Goal: Task Accomplishment & Management: Manage account settings

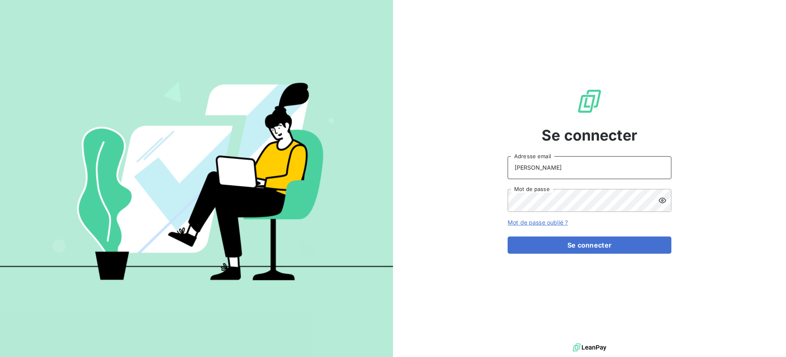
click at [560, 169] on input "[PERSON_NAME]" at bounding box center [590, 167] width 164 height 23
type input "[PERSON_NAME][EMAIL_ADDRESS][DOMAIN_NAME]"
click at [508, 236] on button "Se connecter" at bounding box center [590, 244] width 164 height 17
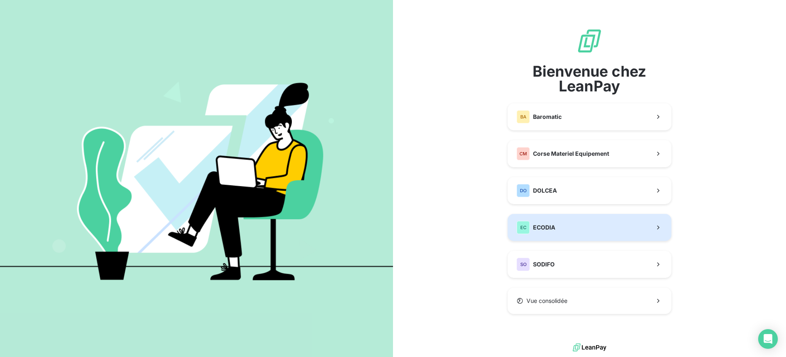
click at [549, 221] on div "EC ECODIA" at bounding box center [536, 227] width 38 height 13
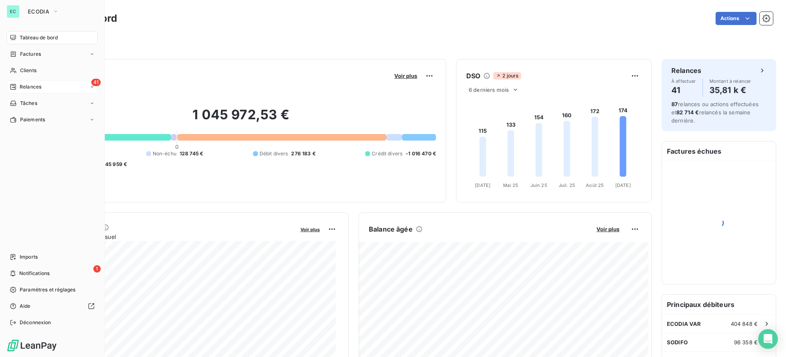
click at [22, 86] on span "Relances" at bounding box center [31, 86] width 22 height 7
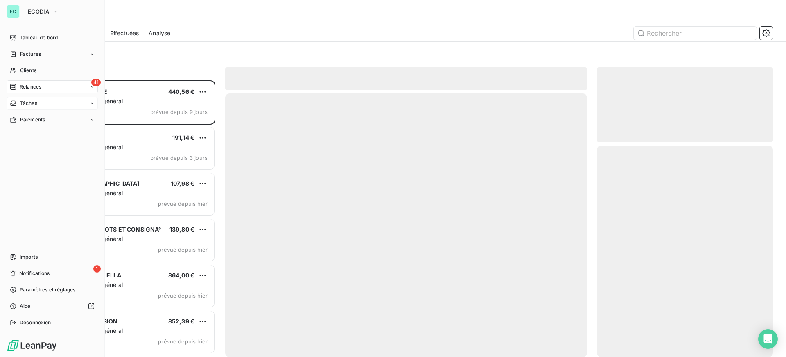
scroll to position [270, 170]
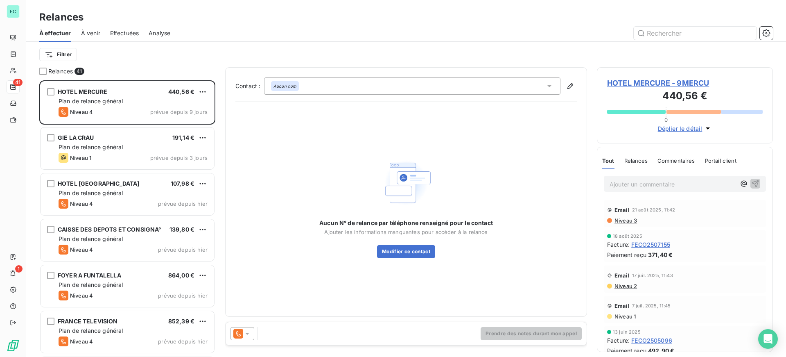
click at [124, 34] on span "Effectuées" at bounding box center [124, 33] width 29 height 8
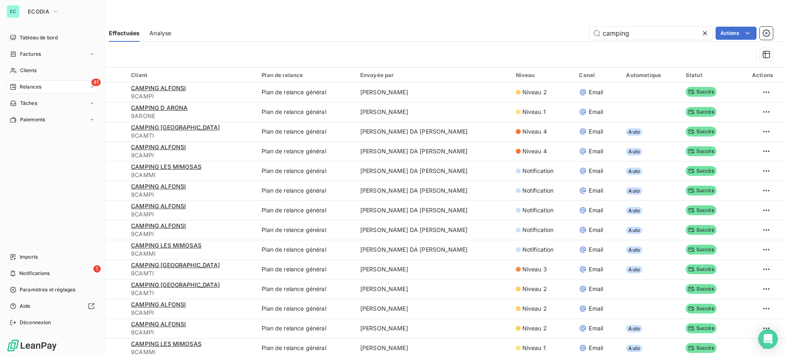
click at [20, 86] on span "Relances" at bounding box center [31, 86] width 22 height 7
click at [31, 87] on span "Relances" at bounding box center [31, 86] width 22 height 7
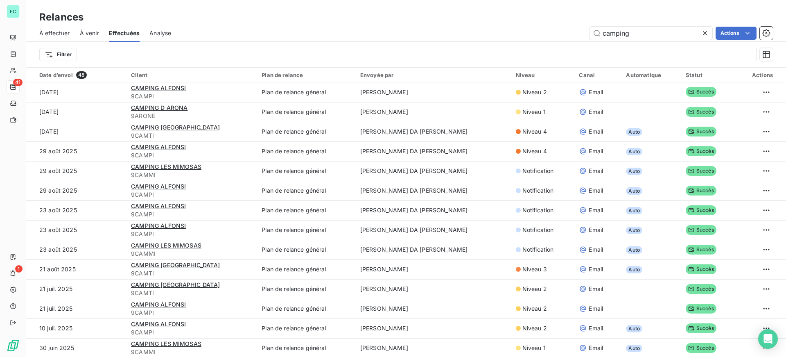
click at [87, 31] on span "À venir" at bounding box center [89, 33] width 19 height 8
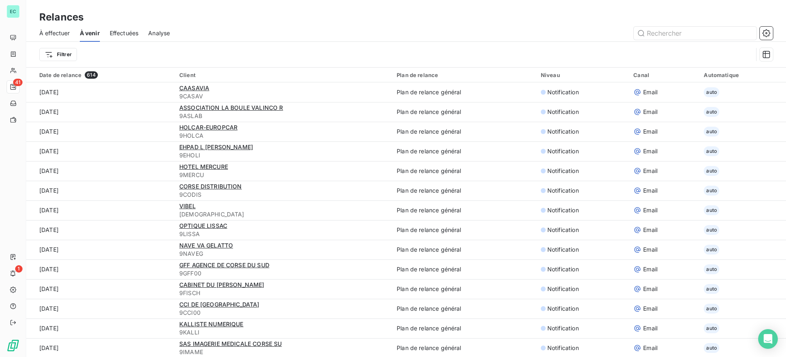
click at [56, 32] on span "À effectuer" at bounding box center [54, 33] width 31 height 8
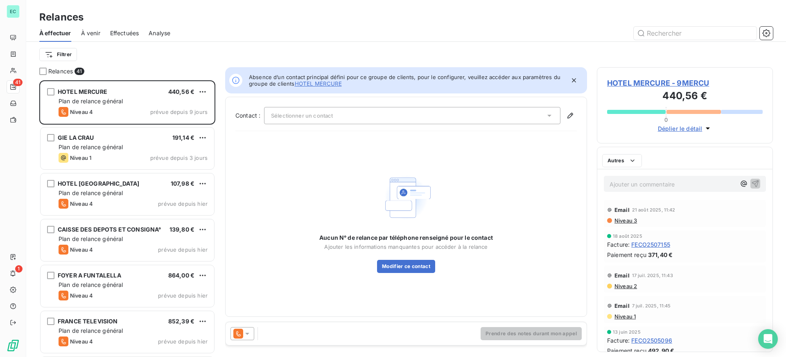
scroll to position [270, 170]
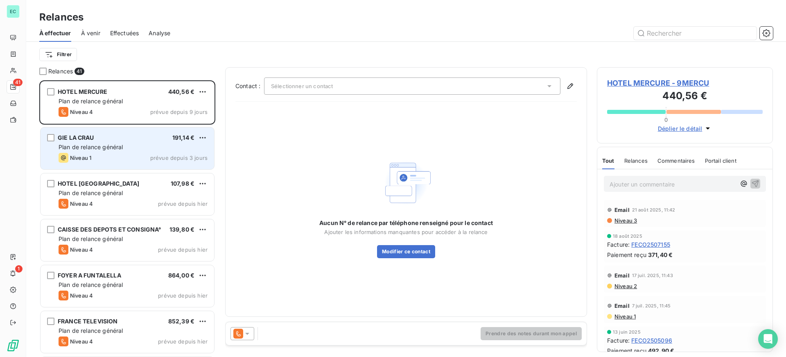
click at [156, 141] on div "GIE LA CRAU 191,14 €" at bounding box center [133, 137] width 149 height 7
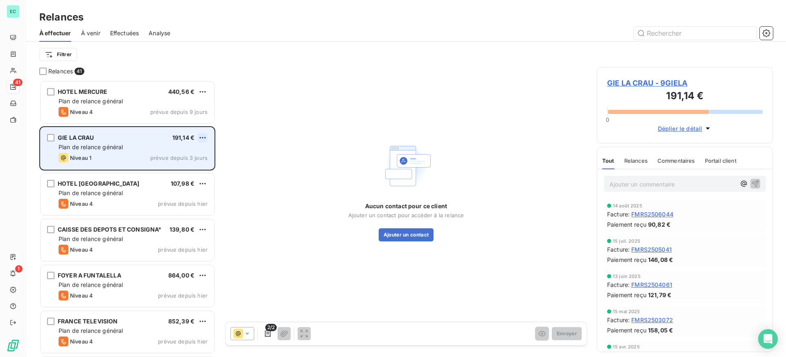
click at [201, 141] on html "EC 41 1 Relances À effectuer À venir Effectuées Analyse Filtrer Relances 41 HOT…" at bounding box center [393, 178] width 786 height 357
click at [167, 169] on div "Passer cette action" at bounding box center [167, 168] width 73 height 13
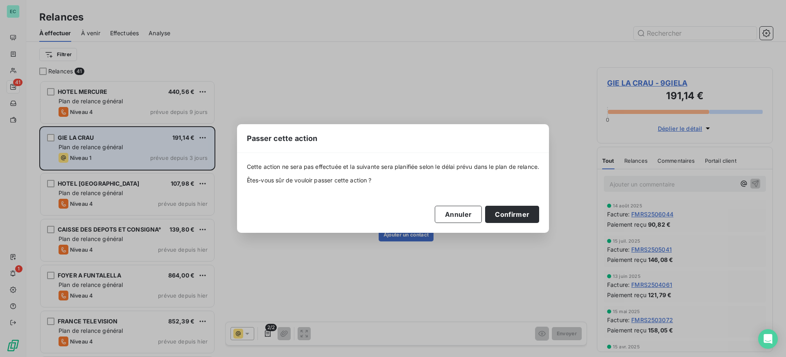
click at [441, 111] on div "Passer cette action Cette action ne sera pas effectuée et la suivante sera plan…" at bounding box center [393, 178] width 786 height 357
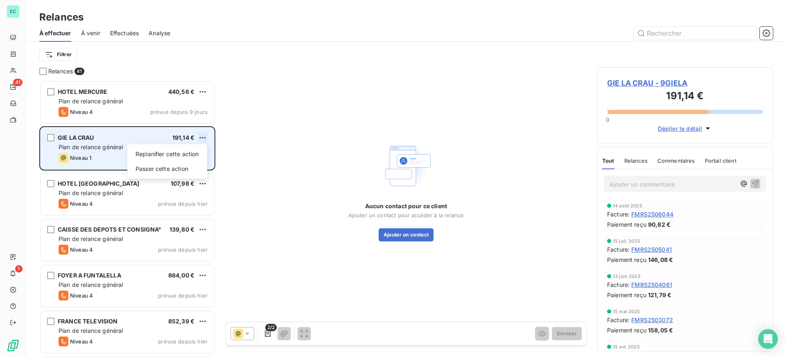
click at [207, 140] on html "EC 41 1 Relances À effectuer À venir Effectuées Analyse Filtrer Relances 41 HOT…" at bounding box center [393, 178] width 786 height 357
click at [162, 169] on div "Passer cette action" at bounding box center [167, 168] width 73 height 13
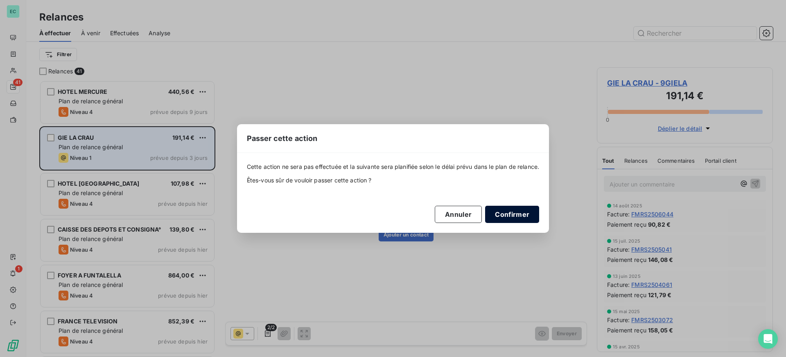
click at [498, 220] on button "Confirmer" at bounding box center [512, 214] width 54 height 17
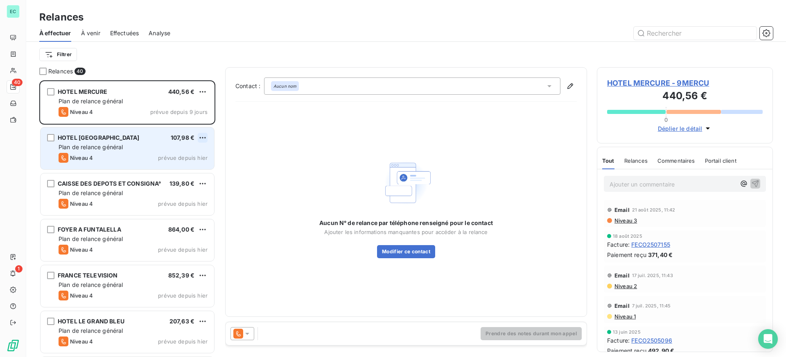
click at [201, 136] on html "EC 40 1 Relances À effectuer À venir Effectuées Analyse Filtrer Relances 40 HOT…" at bounding box center [393, 178] width 786 height 357
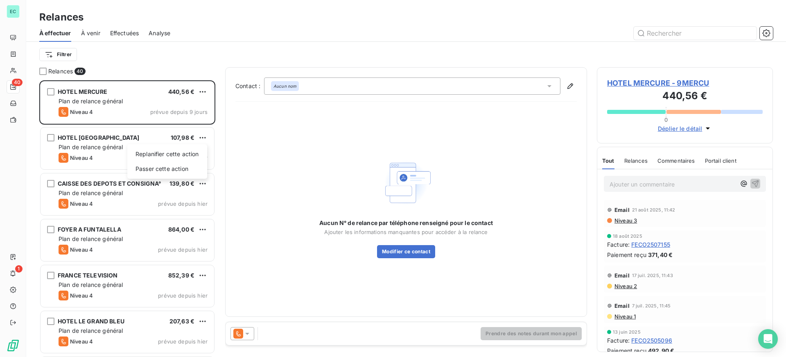
click at [257, 156] on html "EC 40 1 Relances À effectuer À venir Effectuées Analyse Filtrer Relances 40 HOT…" at bounding box center [393, 178] width 786 height 357
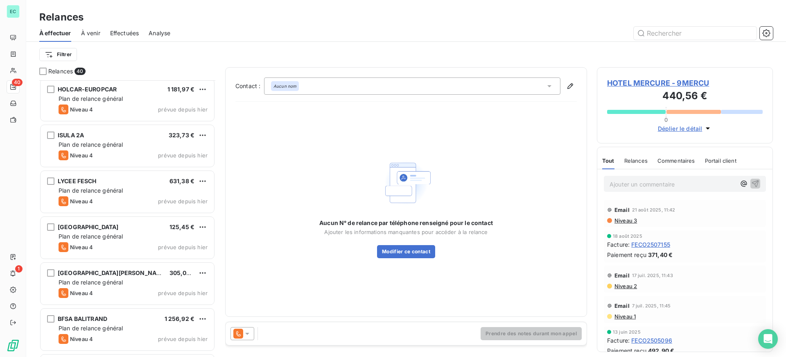
scroll to position [574, 0]
